Goal: Task Accomplishment & Management: Manage account settings

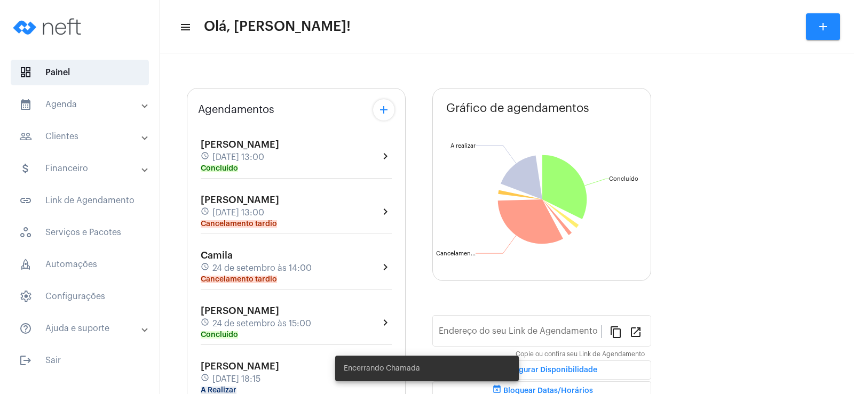
scroll to position [160, 0]
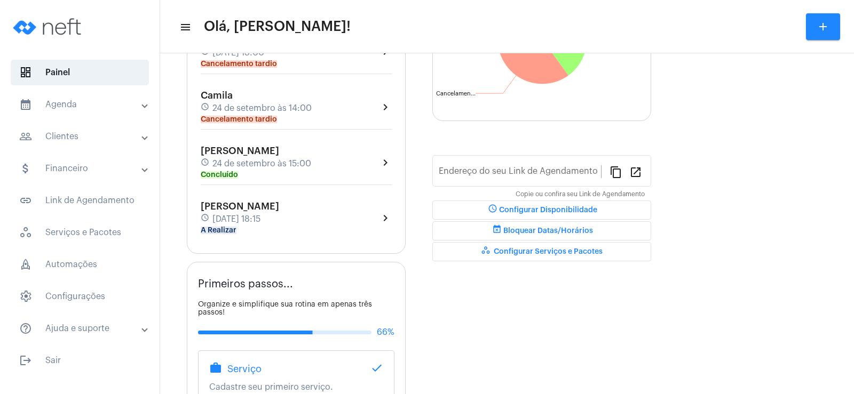
click at [225, 236] on div "[PERSON_NAME] schedule [DATE] 18:15 A Realizar chevron_right" at bounding box center [296, 217] width 196 height 39
type input "[URL][DOMAIN_NAME]"
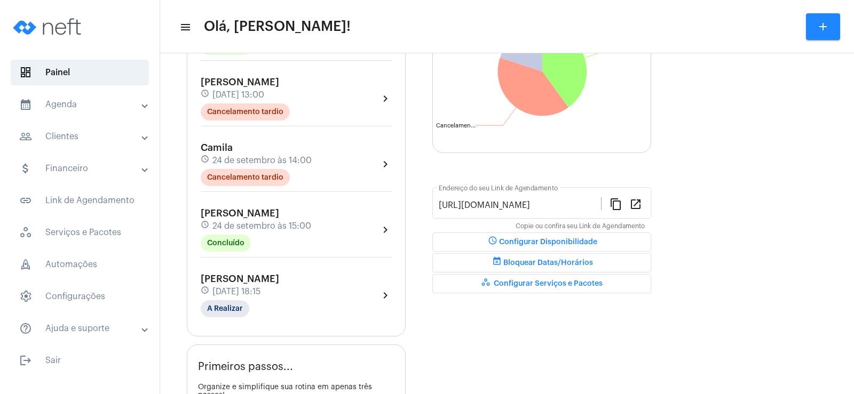
scroll to position [192, 0]
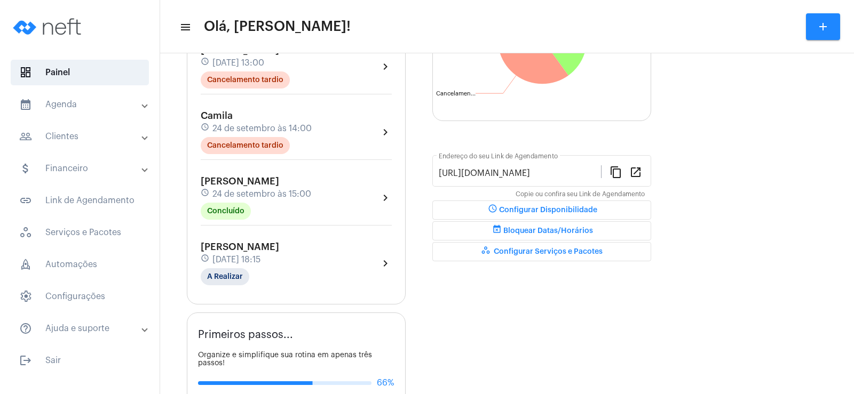
click at [227, 229] on div "[PERSON_NAME] schedule [DATE] 13:00 Concluído chevron_right [PERSON_NAME] sched…" at bounding box center [296, 127] width 196 height 322
click at [228, 280] on mat-chip "A Realizar" at bounding box center [225, 276] width 49 height 17
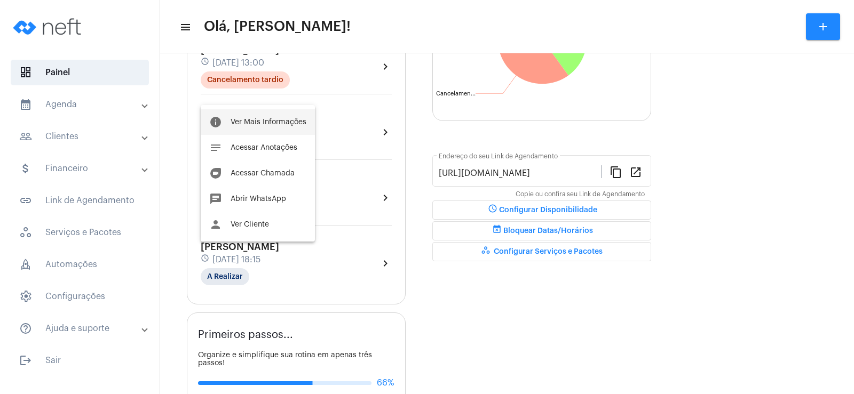
click at [263, 120] on span "Ver Mais Informações" at bounding box center [269, 121] width 76 height 7
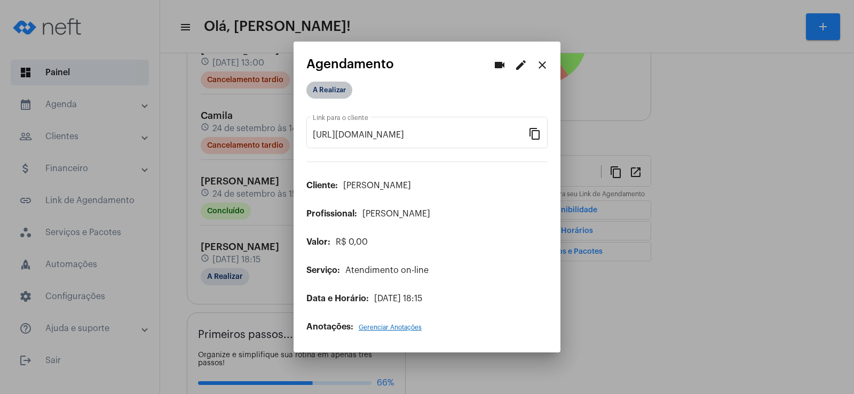
click at [340, 92] on mat-chip "A Realizar" at bounding box center [329, 90] width 46 height 17
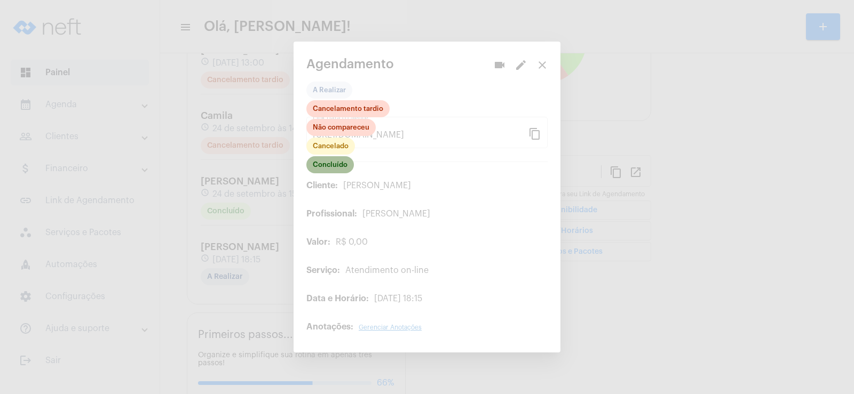
click at [337, 167] on mat-chip "Concluído" at bounding box center [329, 164] width 47 height 17
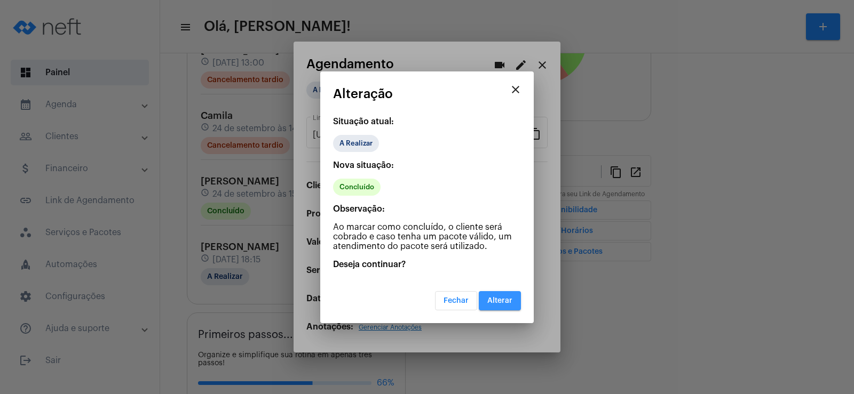
click at [509, 301] on span "Alterar" at bounding box center [499, 300] width 25 height 7
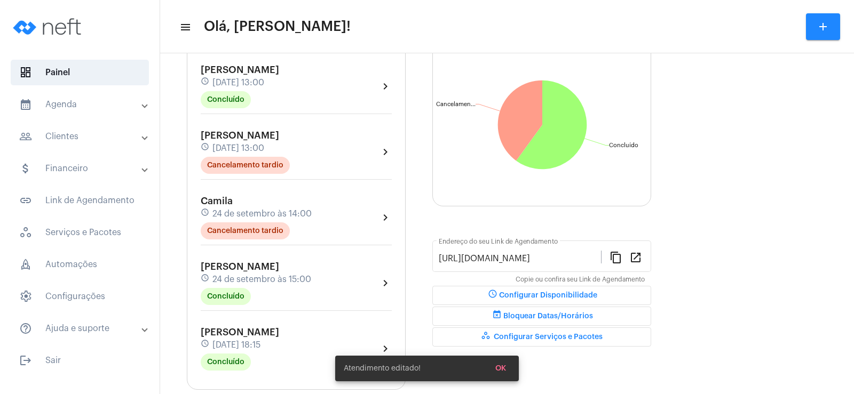
scroll to position [160, 0]
